Goal: Navigation & Orientation: Go to known website

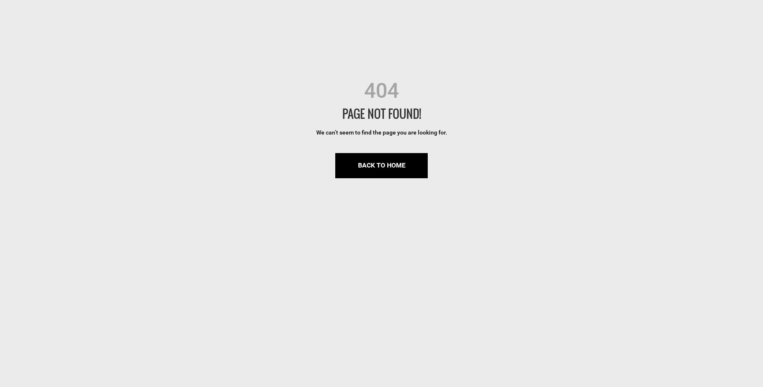
click at [729, 83] on div "404" at bounding box center [381, 90] width 763 height 29
